Goal: Task Accomplishment & Management: Manage account settings

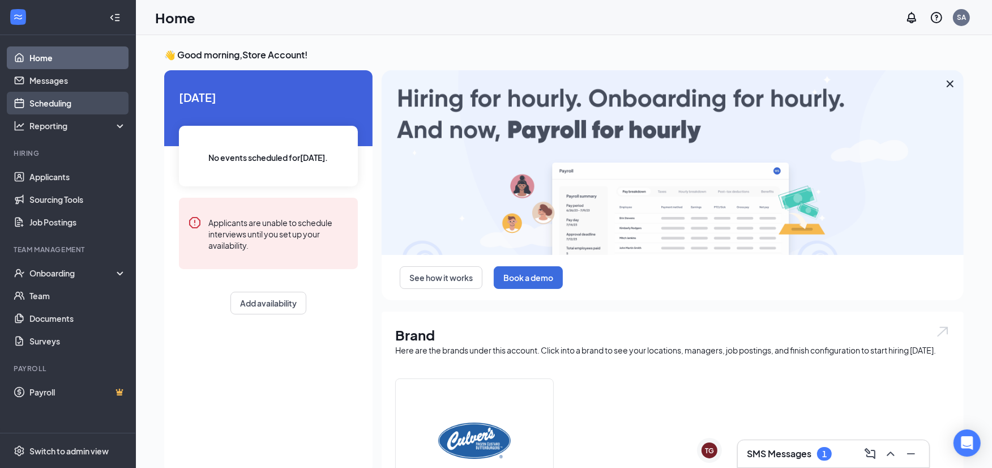
click at [75, 100] on link "Scheduling" at bounding box center [77, 103] width 97 height 23
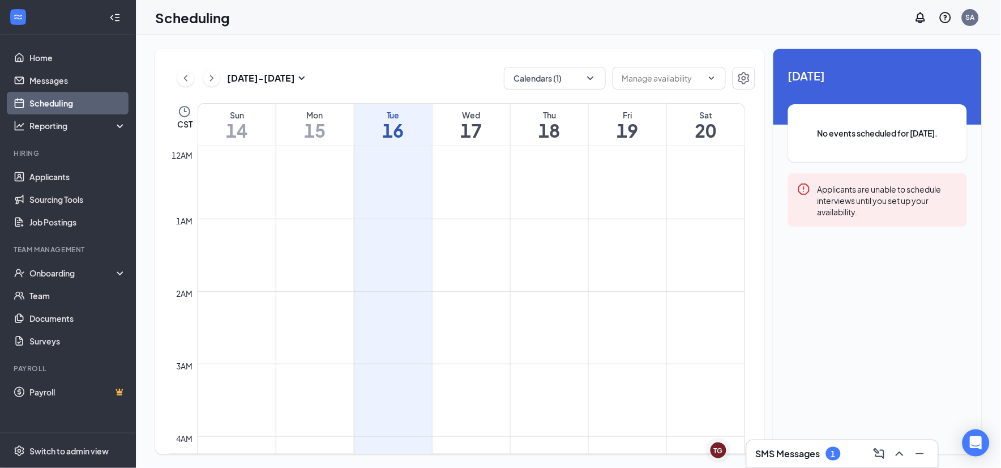
scroll to position [557, 0]
click at [594, 78] on icon "ChevronDown" at bounding box center [590, 77] width 11 height 11
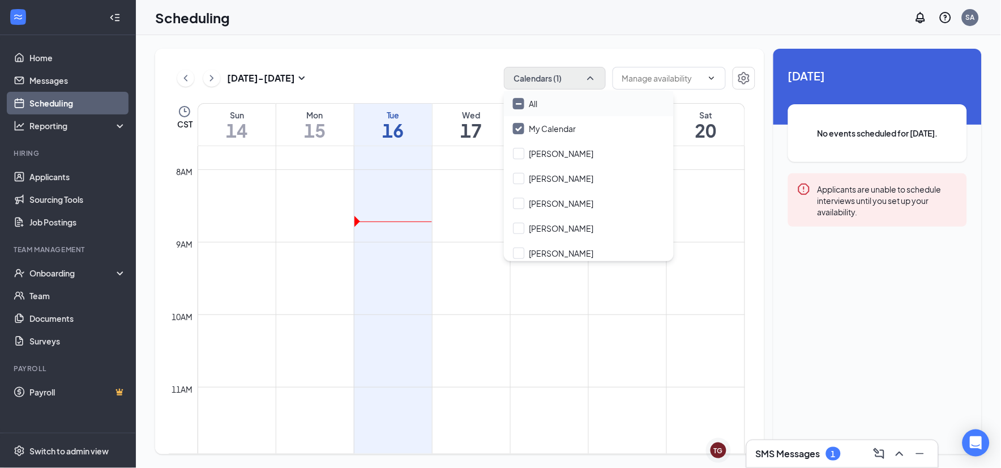
click at [515, 105] on input "All" at bounding box center [525, 103] width 24 height 11
checkbox input "true"
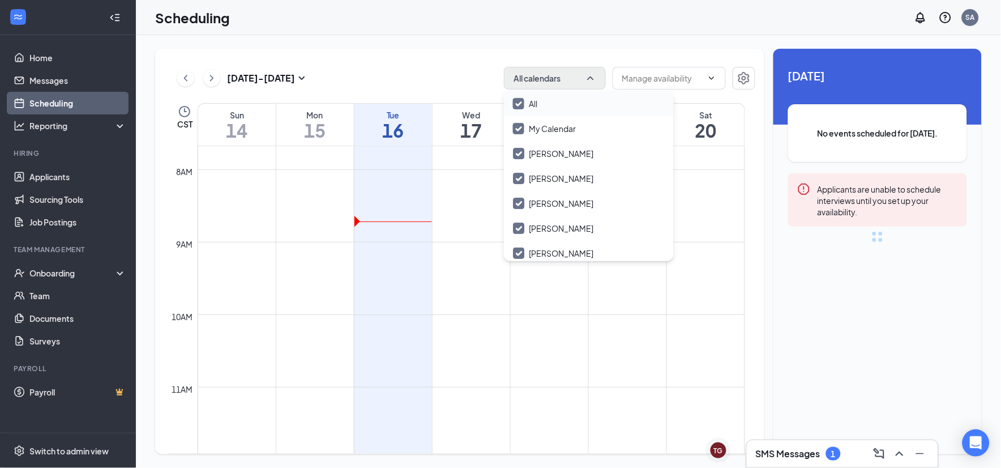
checkbox input "true"
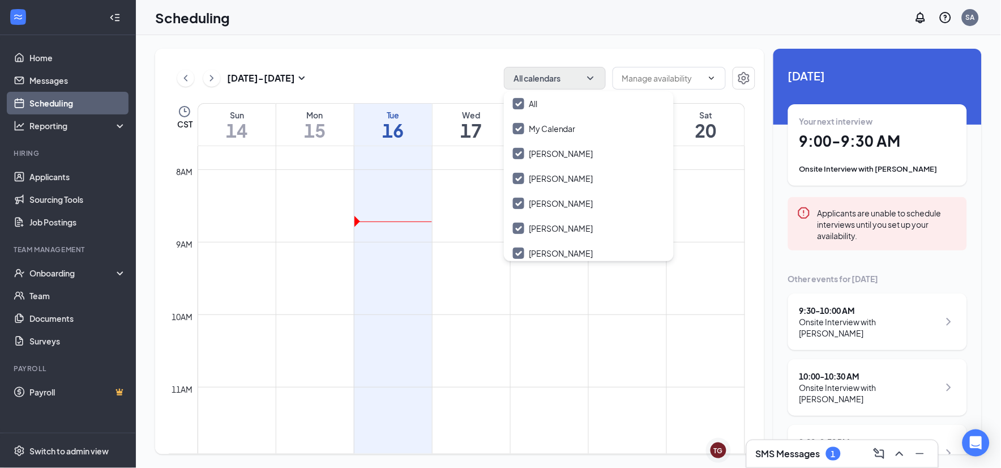
click at [442, 66] on div "[DATE] - [DATE] All calendars CST Sun 14 Mon 15 Tue 16 Wed 17 Thu 18 Fri 19 Sat…" at bounding box center [459, 251] width 609 height 405
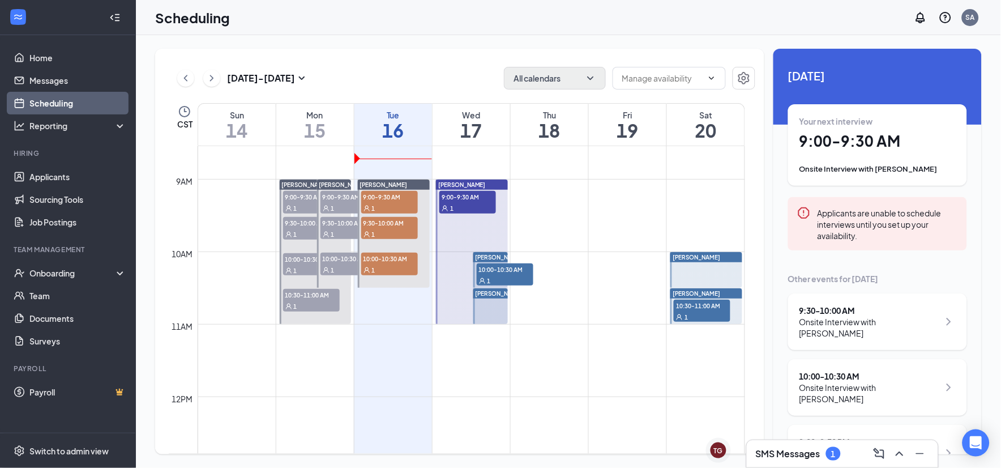
scroll to position [557, 0]
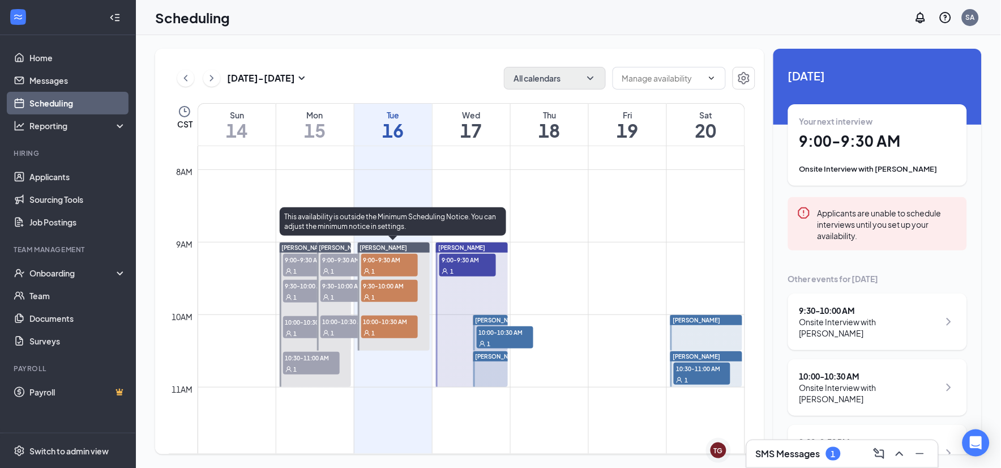
click at [400, 266] on div "1" at bounding box center [389, 270] width 57 height 11
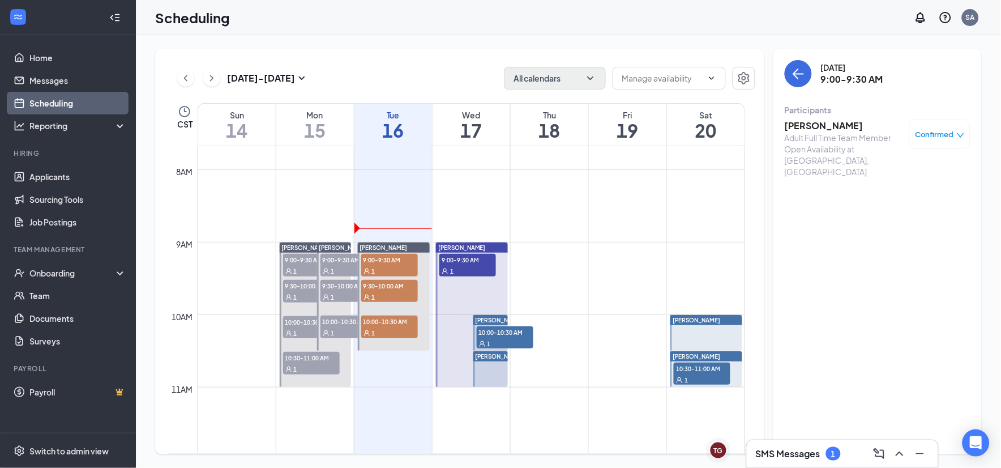
click at [846, 122] on h3 "[PERSON_NAME]" at bounding box center [844, 125] width 119 height 12
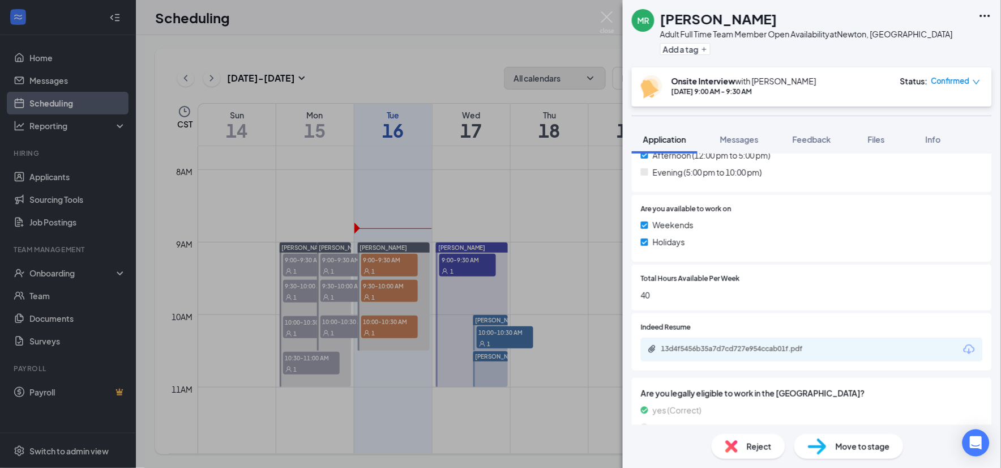
scroll to position [463, 0]
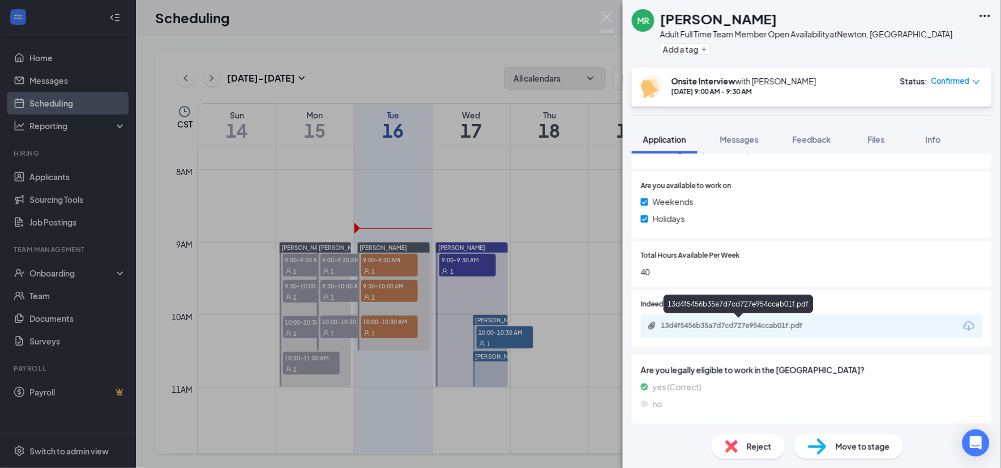
click at [790, 327] on div "13d4f5456b35a7d7cd727e954ccab01f.pdf" at bounding box center [740, 325] width 159 height 9
click at [604, 18] on img at bounding box center [607, 22] width 14 height 22
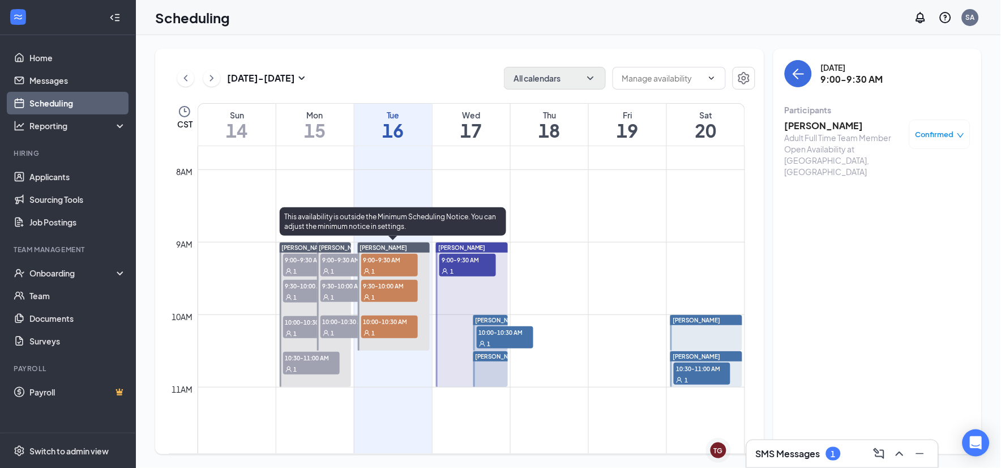
click at [386, 289] on span "9:30-10:00 AM" at bounding box center [389, 285] width 57 height 11
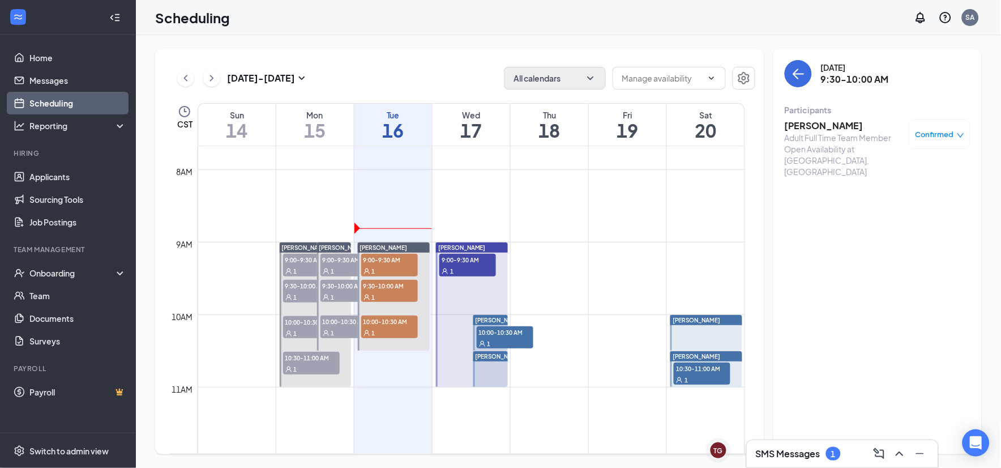
click at [811, 122] on h3 "[PERSON_NAME]" at bounding box center [844, 125] width 119 height 12
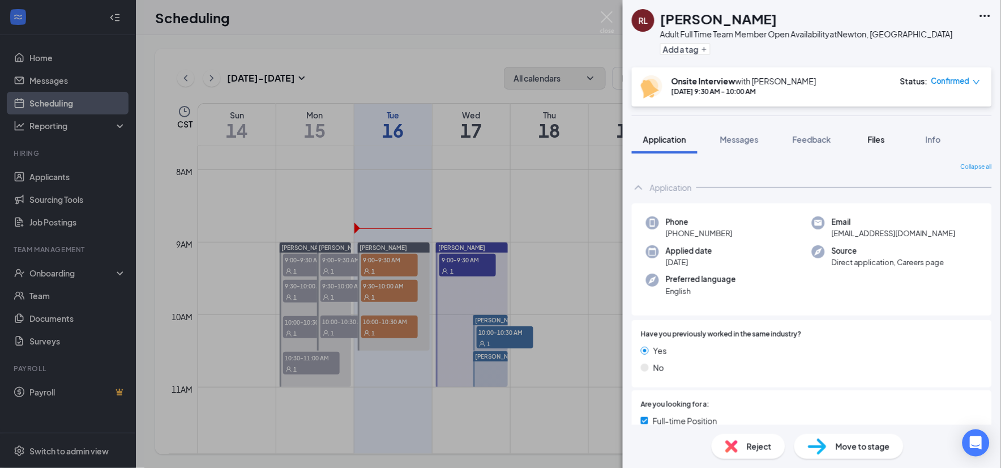
click at [868, 136] on div "Files" at bounding box center [876, 139] width 23 height 11
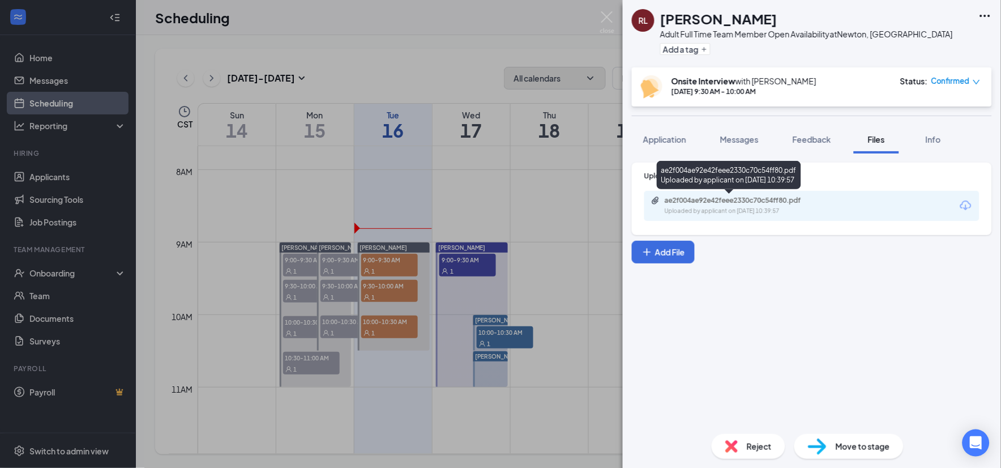
click at [750, 208] on div "Uploaded by applicant on [DATE] 10:39:57" at bounding box center [750, 211] width 170 height 9
click at [610, 19] on img at bounding box center [607, 22] width 14 height 22
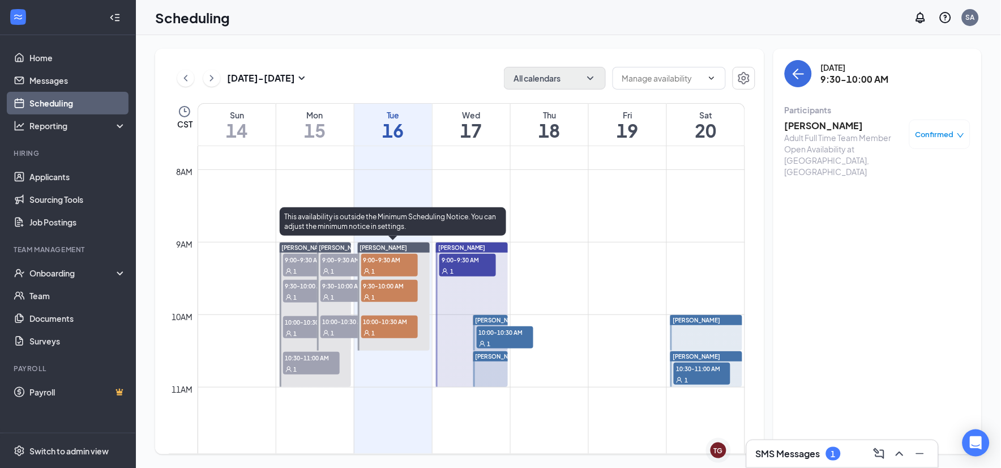
click at [366, 319] on span "10:00-10:30 AM" at bounding box center [389, 320] width 57 height 11
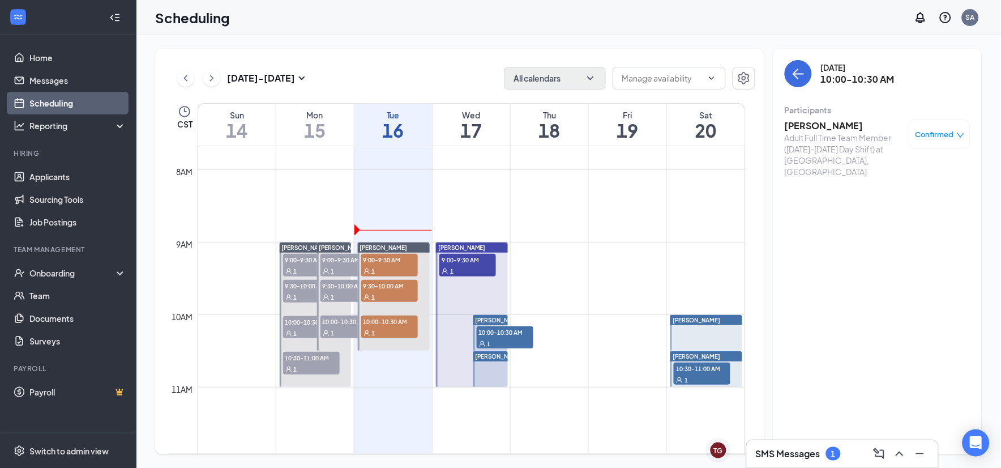
click at [806, 123] on h3 "[PERSON_NAME]" at bounding box center [844, 125] width 119 height 12
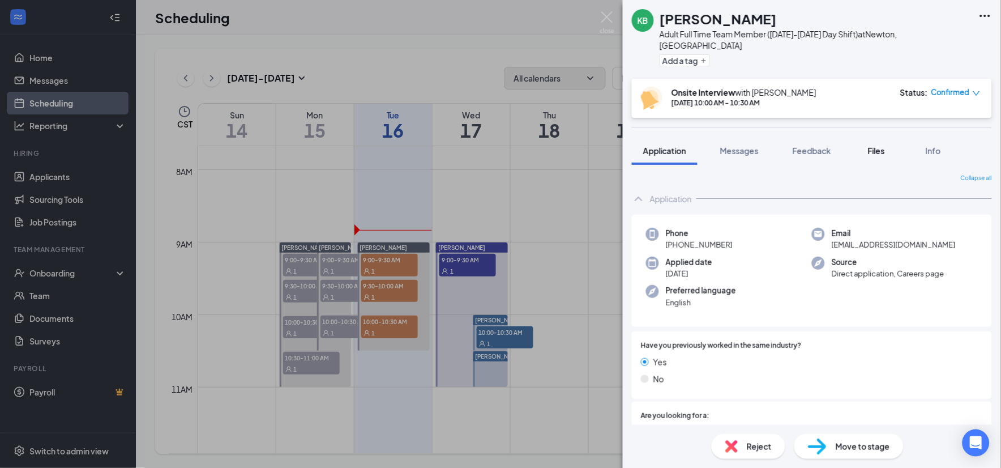
click at [874, 146] on span "Files" at bounding box center [876, 151] width 17 height 10
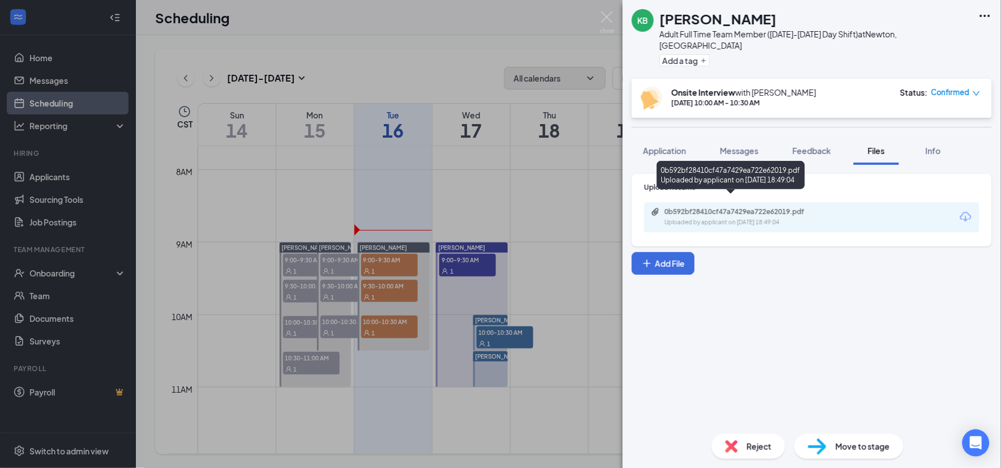
click at [767, 218] on div "Uploaded by applicant on [DATE] 18:49:04" at bounding box center [750, 222] width 170 height 9
drag, startPoint x: 553, startPoint y: 17, endPoint x: 568, endPoint y: 29, distance: 19.4
click at [552, 20] on div "KB [PERSON_NAME] Adult Full Time Team Member ([DATE]-[DATE] Day Shift) at [GEOG…" at bounding box center [500, 234] width 1001 height 468
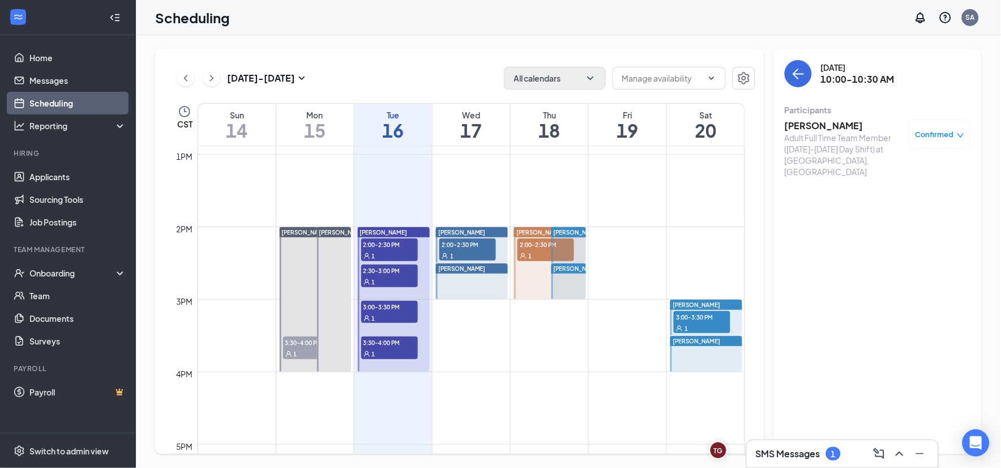
scroll to position [997, 0]
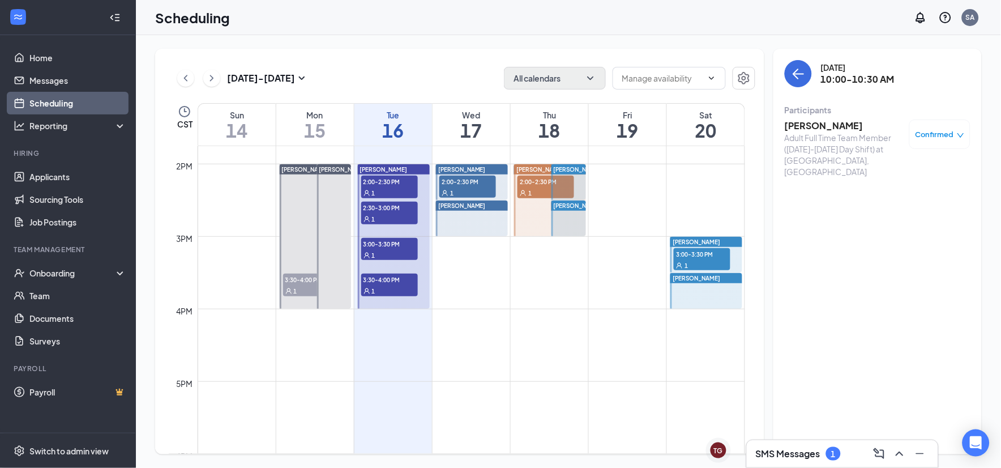
click at [811, 459] on h3 "SMS Messages" at bounding box center [788, 453] width 65 height 12
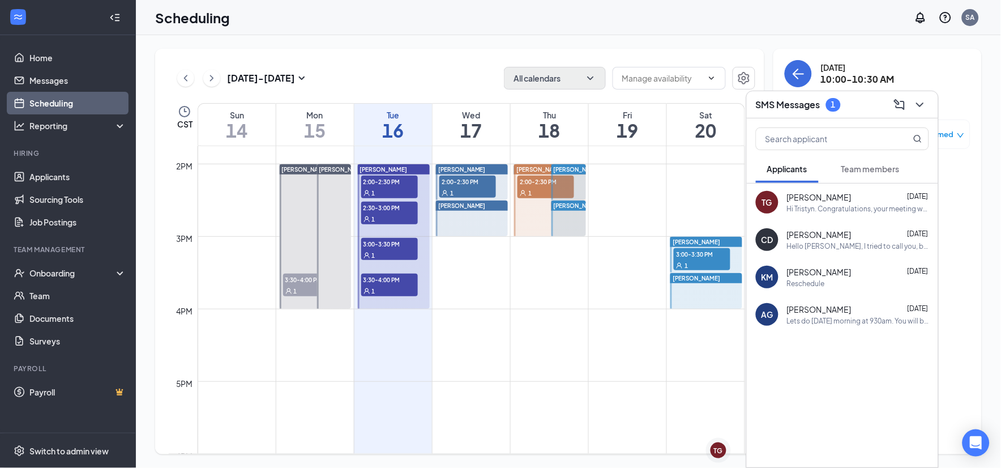
drag, startPoint x: 858, startPoint y: 178, endPoint x: 858, endPoint y: 170, distance: 7.4
click at [858, 173] on button "Team members" at bounding box center [870, 169] width 81 height 28
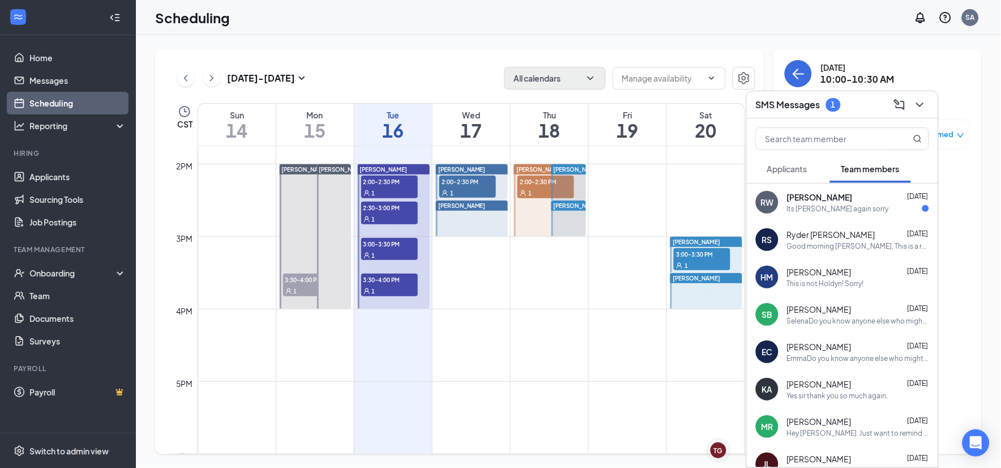
click at [861, 204] on div "Its [PERSON_NAME] again sorry" at bounding box center [858, 209] width 142 height 10
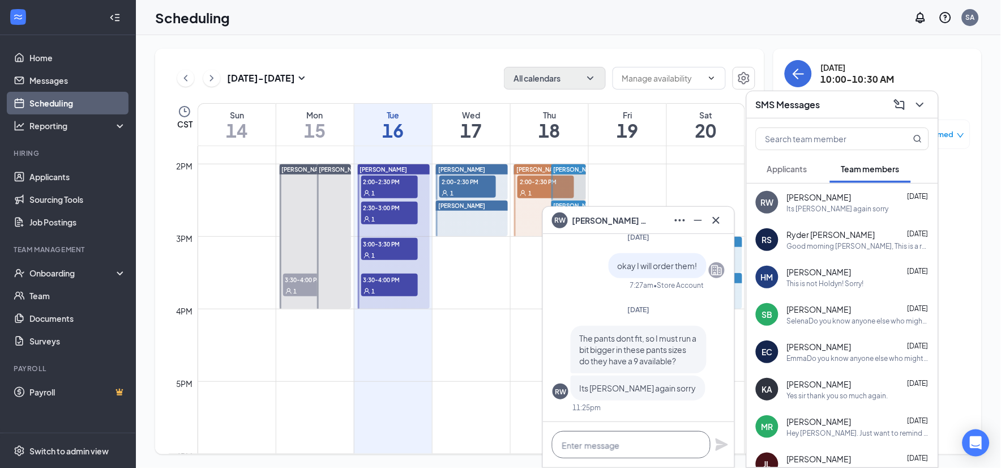
click at [658, 439] on textarea at bounding box center [631, 444] width 159 height 27
click at [658, 439] on textarea "We" at bounding box center [631, 444] width 159 height 27
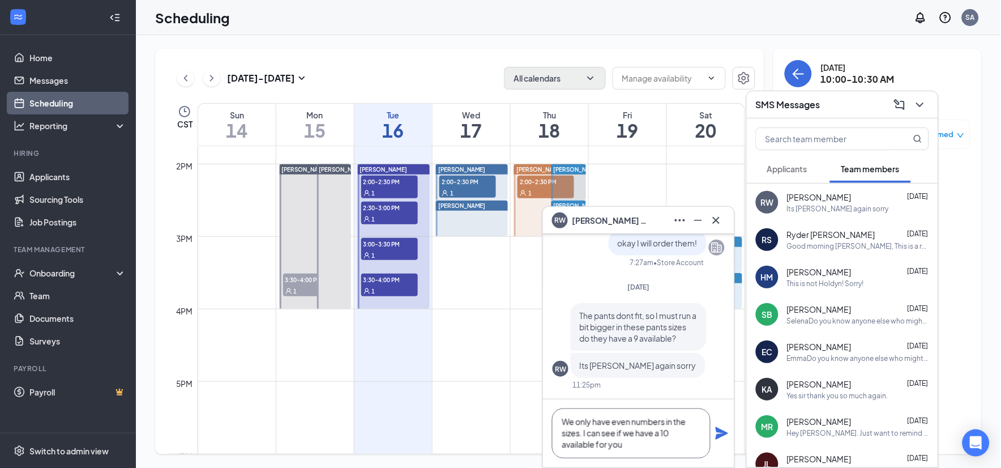
type textarea "We only have even numbers in the sizes. I can see if we have a 10 available for…"
click at [721, 434] on icon "Plane" at bounding box center [722, 433] width 12 height 12
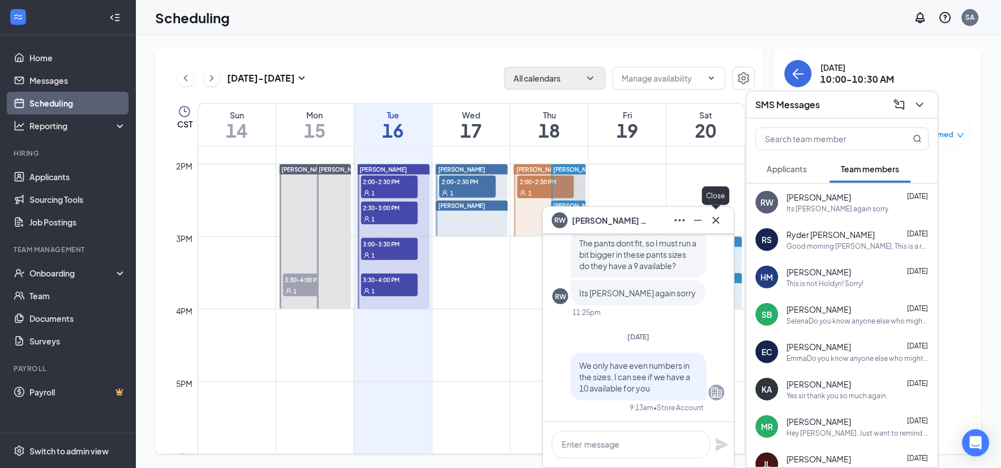
scroll to position [0, 0]
click at [720, 220] on icon "Cross" at bounding box center [716, 220] width 14 height 14
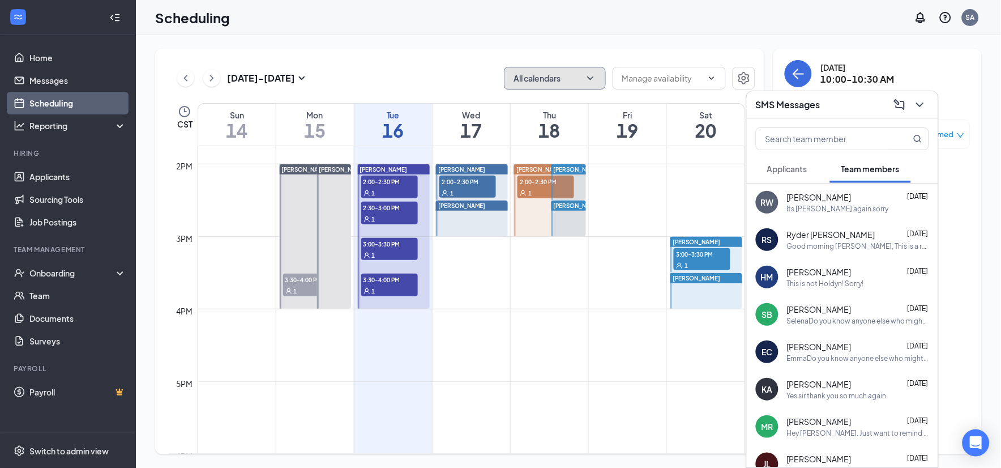
click at [570, 84] on button "All calendars" at bounding box center [555, 78] width 102 height 23
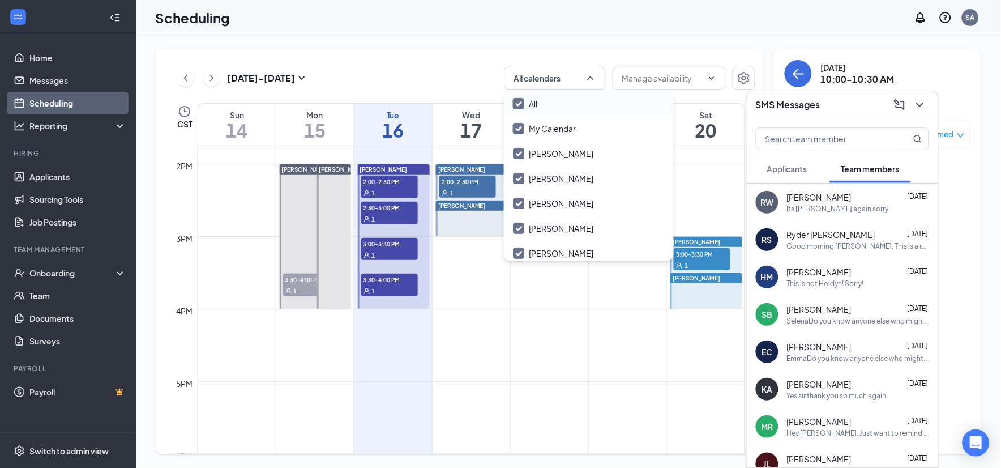
click at [517, 104] on input "All" at bounding box center [525, 103] width 24 height 11
checkbox input "false"
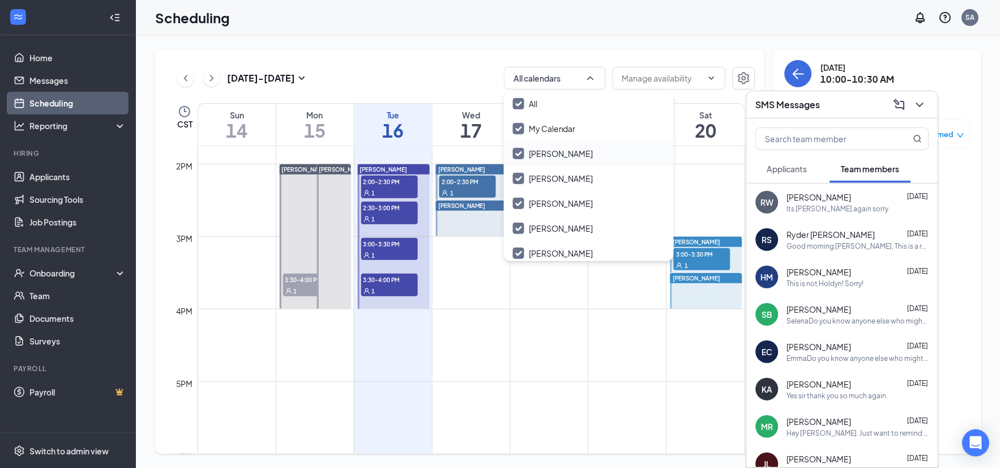
checkbox input "false"
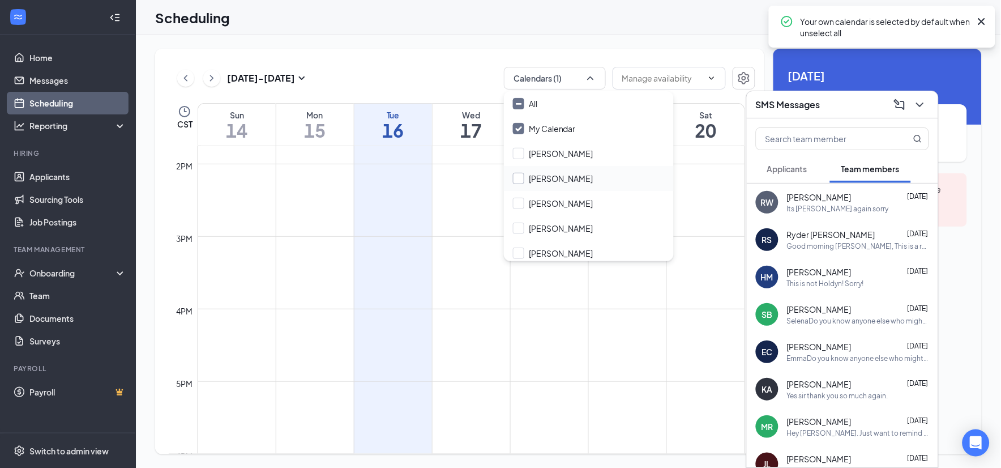
click at [519, 179] on input "[PERSON_NAME]" at bounding box center [553, 178] width 80 height 11
checkbox input "true"
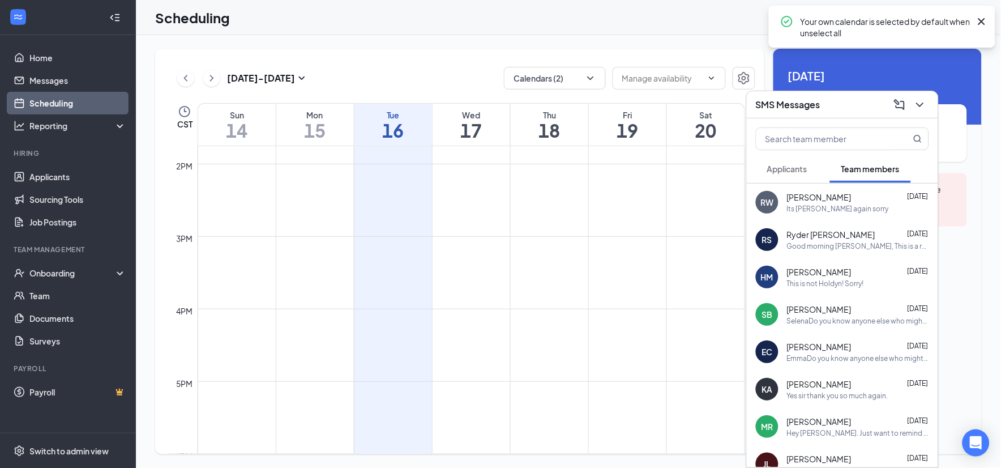
click at [467, 50] on div "[DATE] - [DATE] Calendars (2) CST Sun 14 Mon 15 Tue 16 Wed 17 Thu 18 Fri 19 Sat…" at bounding box center [459, 251] width 609 height 405
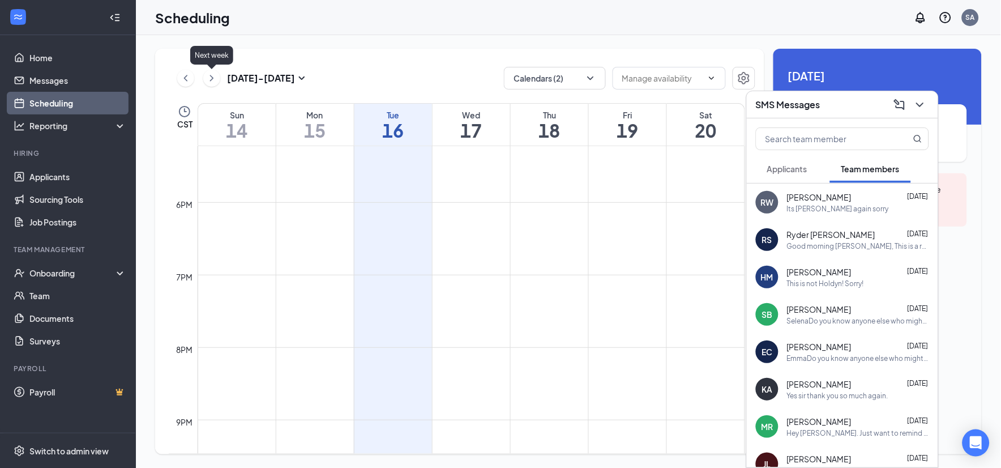
click at [213, 79] on icon "ChevronRight" at bounding box center [211, 78] width 11 height 14
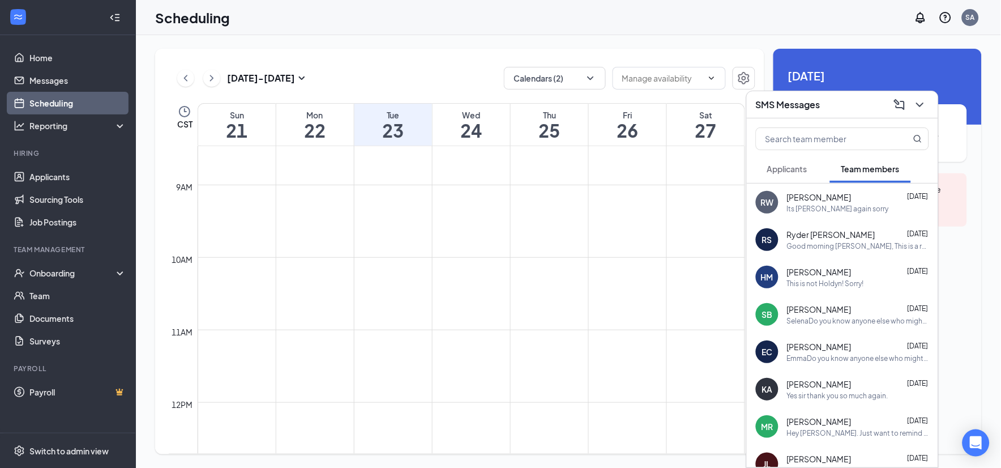
scroll to position [362, 0]
click at [189, 78] on icon "ChevronLeft" at bounding box center [185, 78] width 11 height 14
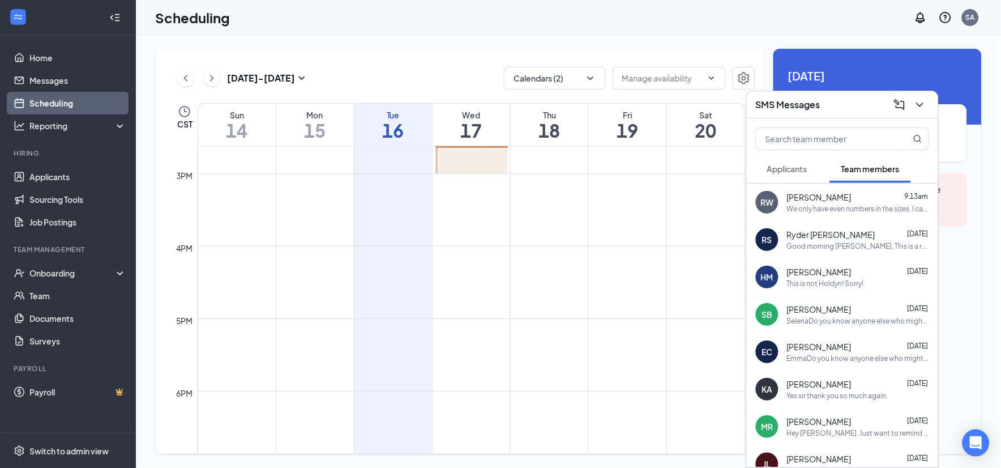
scroll to position [1123, 0]
click at [795, 106] on h3 "SMS Messages" at bounding box center [788, 105] width 65 height 12
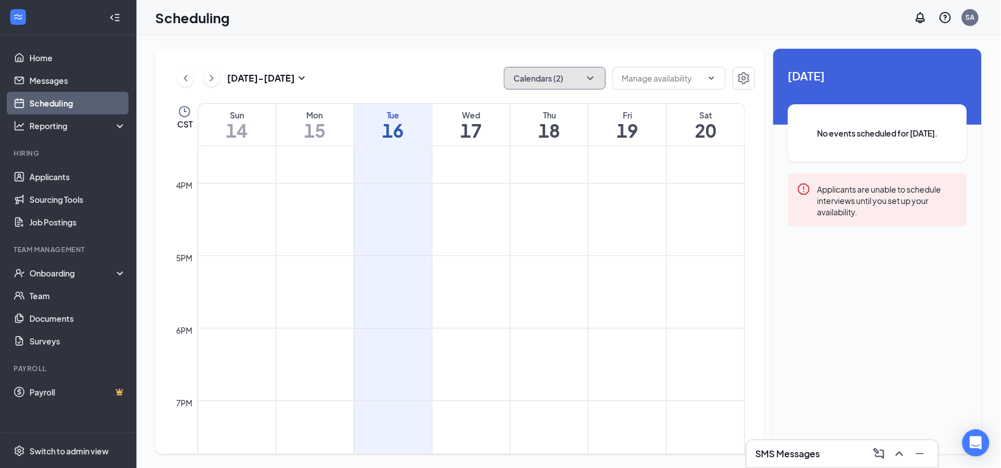
click at [525, 83] on button "Calendars (2)" at bounding box center [555, 78] width 102 height 23
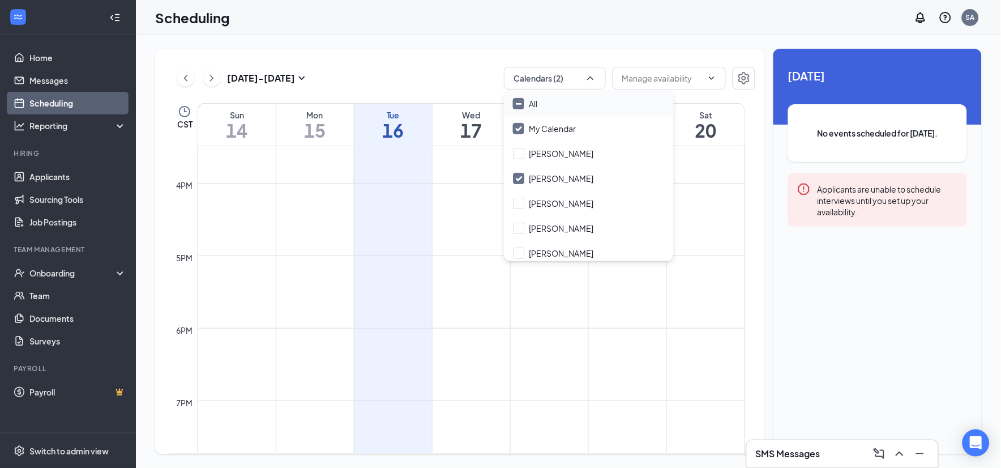
click at [517, 103] on input "All" at bounding box center [525, 103] width 24 height 11
checkbox input "true"
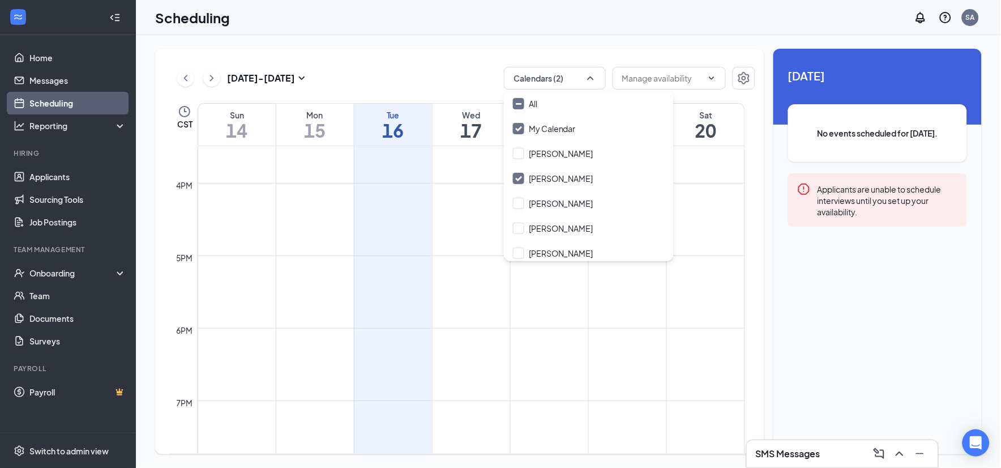
checkbox input "true"
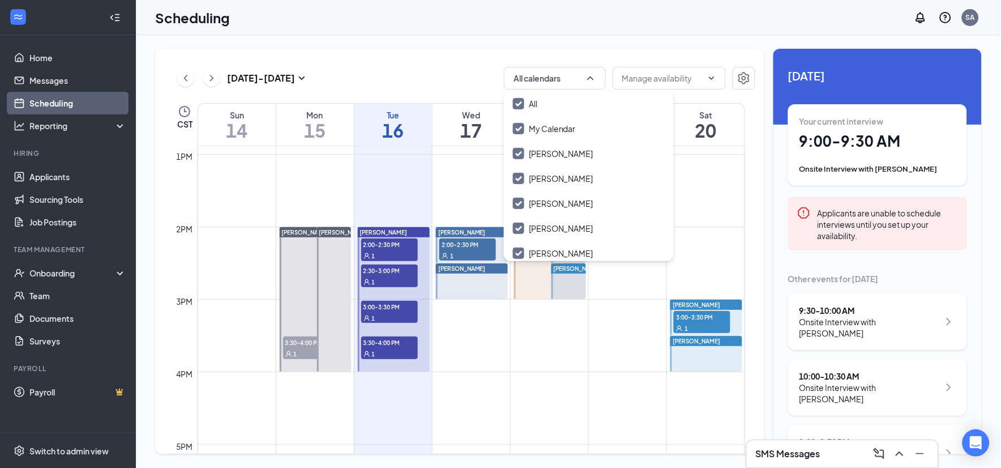
scroll to position [871, 0]
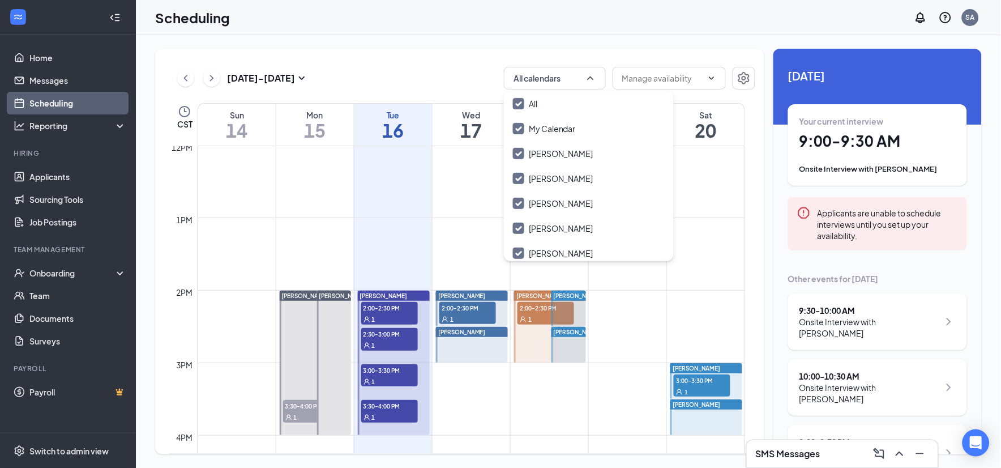
click at [457, 49] on div "[DATE] - [DATE] All calendars CST Sun 14 Mon 15 Tue 16 Wed 17 Thu 18 Fri 19 Sat…" at bounding box center [459, 251] width 609 height 405
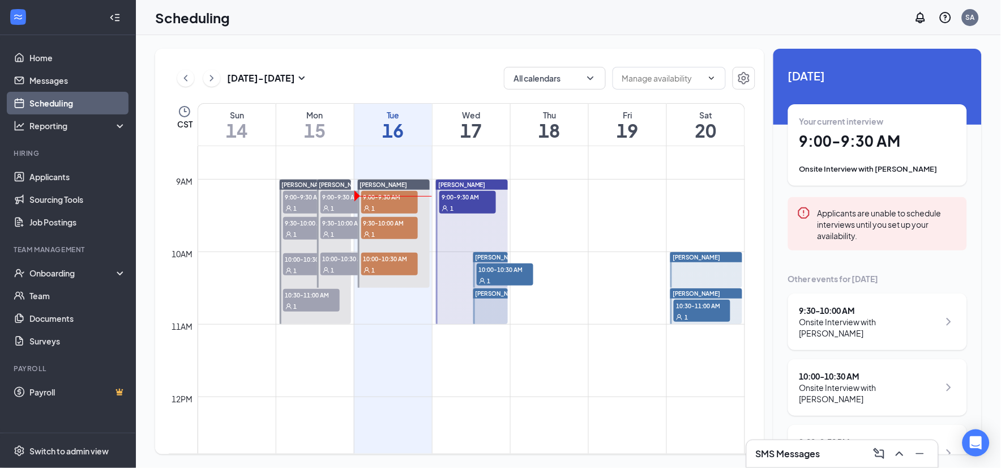
scroll to position [557, 0]
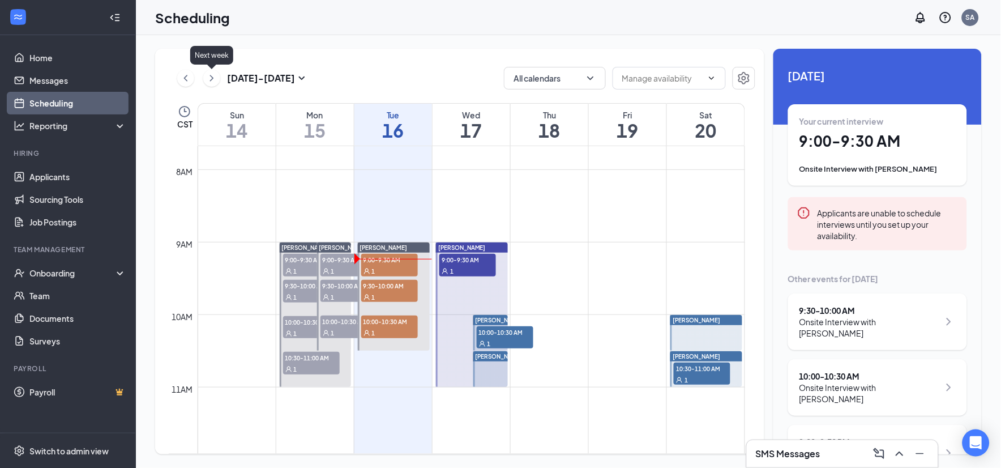
click at [211, 80] on icon "ChevronRight" at bounding box center [211, 78] width 3 height 6
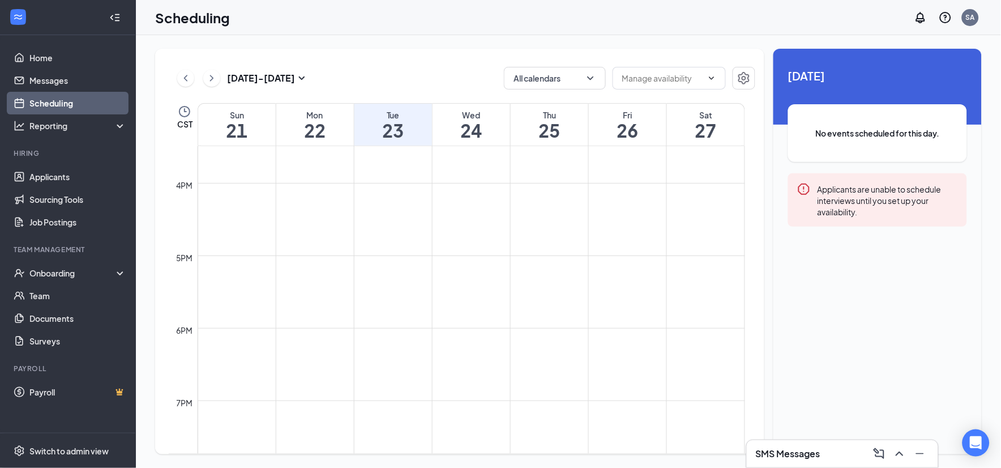
scroll to position [1311, 0]
click at [176, 79] on div "[DATE] - [DATE] All calendars" at bounding box center [462, 78] width 587 height 23
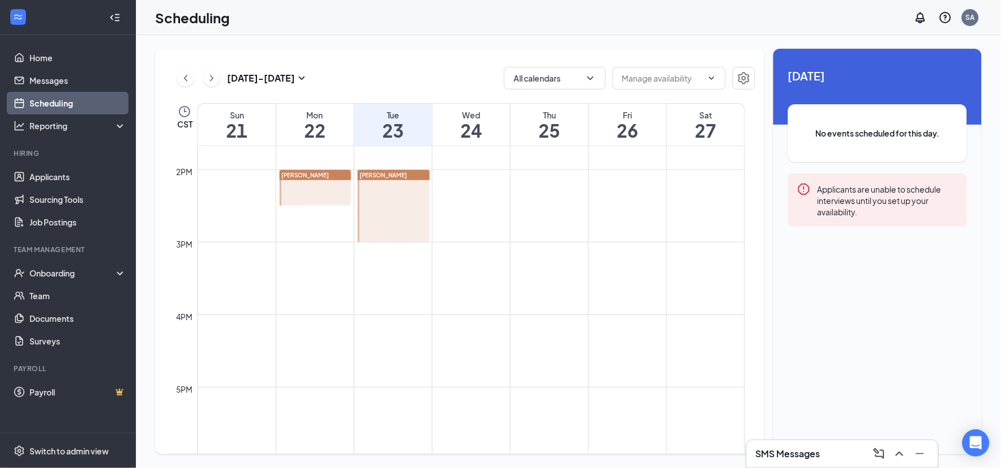
scroll to position [865, 0]
